Goal: Transaction & Acquisition: Purchase product/service

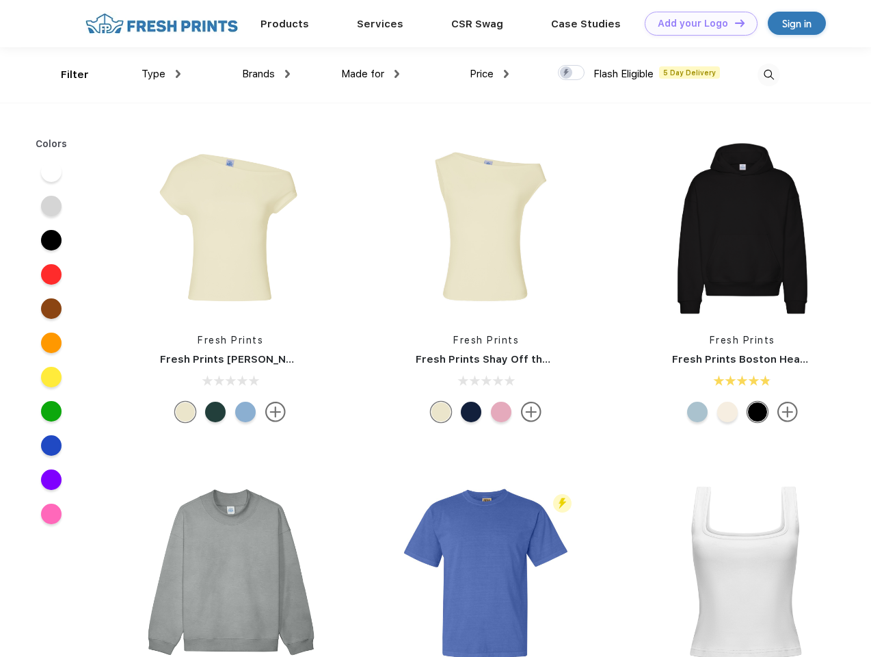
click at [696, 23] on link "Add your Logo Design Tool" at bounding box center [701, 24] width 113 height 24
click at [0, 0] on div "Design Tool" at bounding box center [0, 0] width 0 height 0
click at [734, 23] on link "Add your Logo Design Tool" at bounding box center [701, 24] width 113 height 24
click at [66, 75] on div "Filter" at bounding box center [75, 75] width 28 height 16
click at [161, 74] on span "Type" at bounding box center [154, 74] width 24 height 12
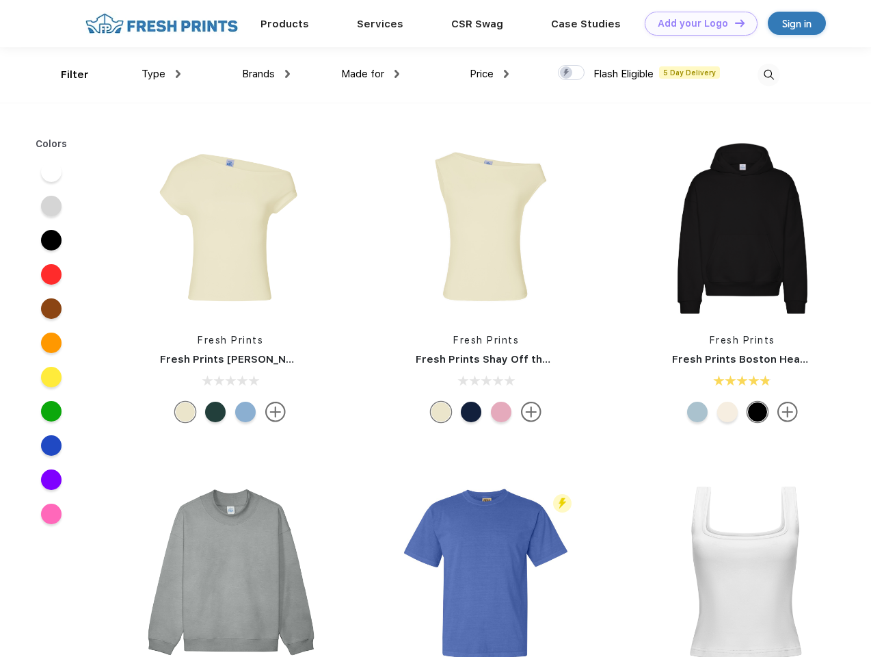
click at [266, 74] on span "Brands" at bounding box center [258, 74] width 33 height 12
click at [371, 74] on span "Made for" at bounding box center [362, 74] width 43 height 12
click at [490, 74] on span "Price" at bounding box center [482, 74] width 24 height 12
click at [572, 73] on div at bounding box center [571, 72] width 27 height 15
click at [567, 73] on input "checkbox" at bounding box center [562, 68] width 9 height 9
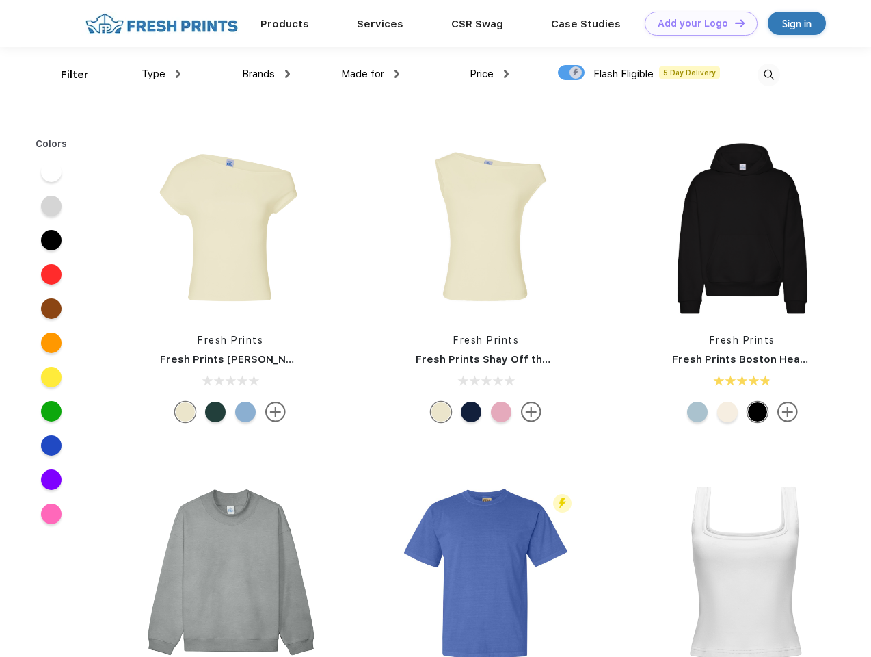
checkbox input "true"
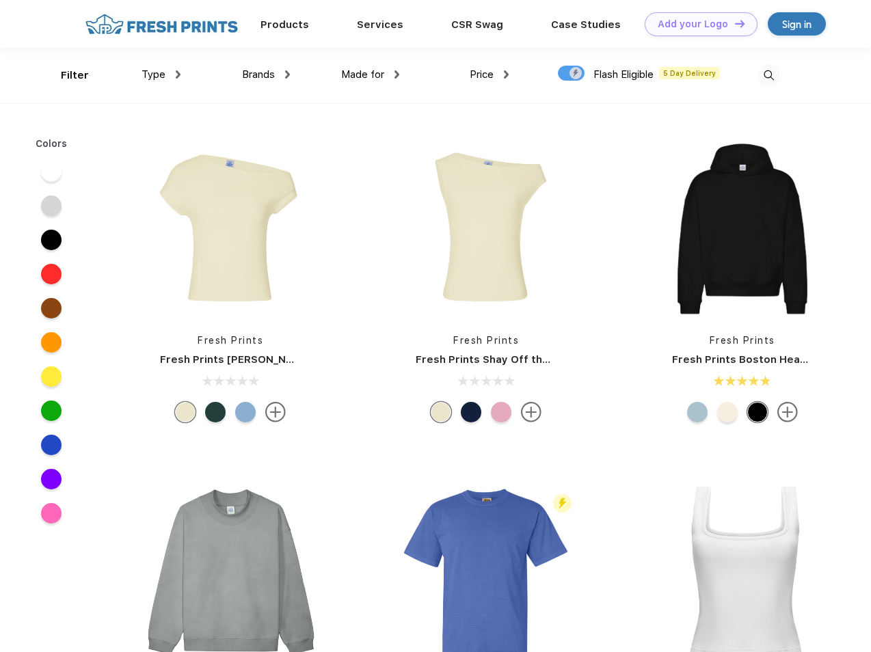
click at [769, 75] on img at bounding box center [769, 75] width 23 height 23
